Goal: Find specific page/section: Find specific page/section

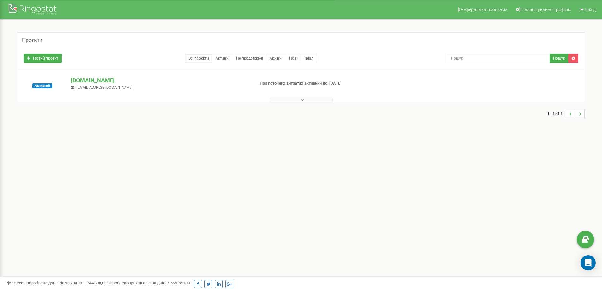
click at [299, 99] on button at bounding box center [301, 99] width 63 height 5
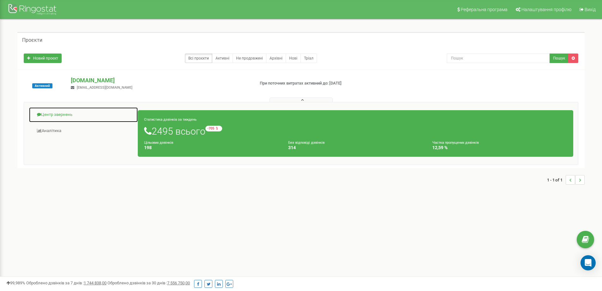
click at [59, 113] on link "Центр звернень" at bounding box center [83, 114] width 109 height 15
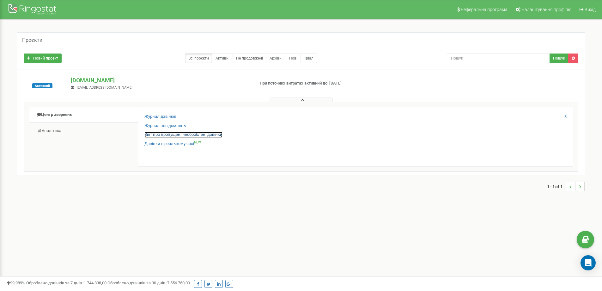
click at [173, 133] on link "Звіт про пропущені необроблені дзвінки" at bounding box center [184, 135] width 78 height 6
click at [172, 133] on link "Звіт про пропущені необроблені дзвінки" at bounding box center [184, 135] width 78 height 6
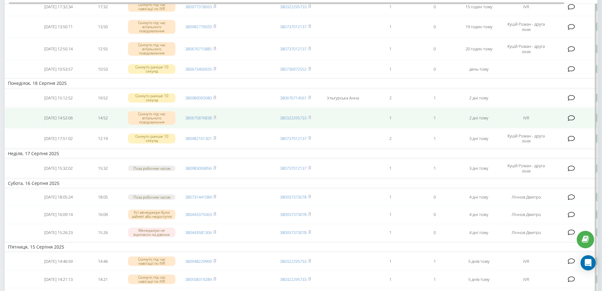
scroll to position [126, 0]
